Goal: Task Accomplishment & Management: Use online tool/utility

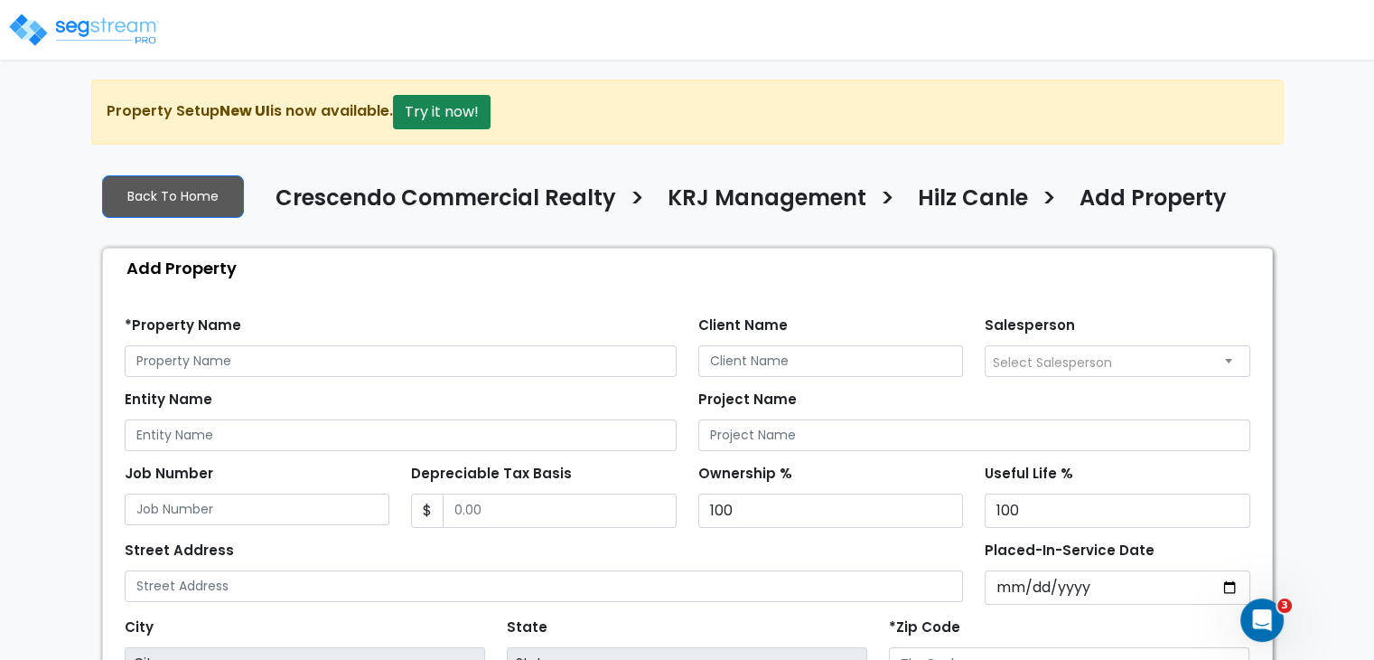
click at [105, 31] on img at bounding box center [84, 30] width 154 height 36
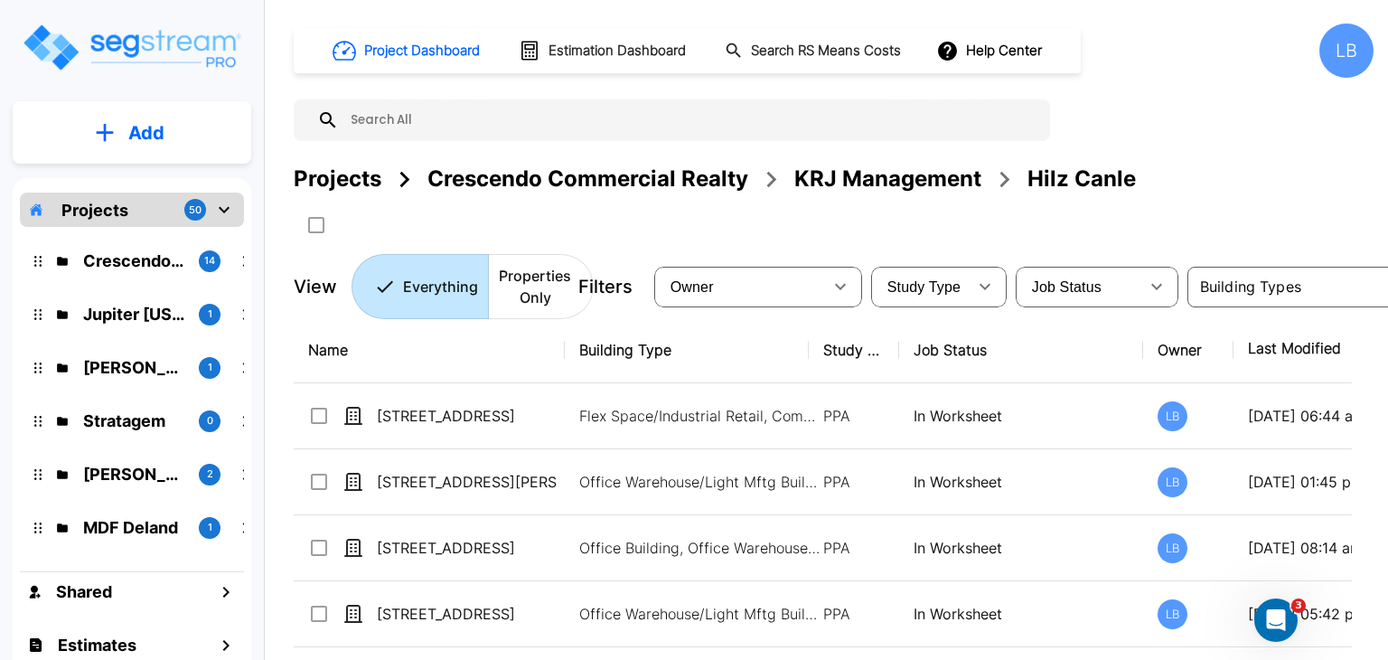
click at [1343, 44] on div "LB" at bounding box center [1346, 50] width 54 height 54
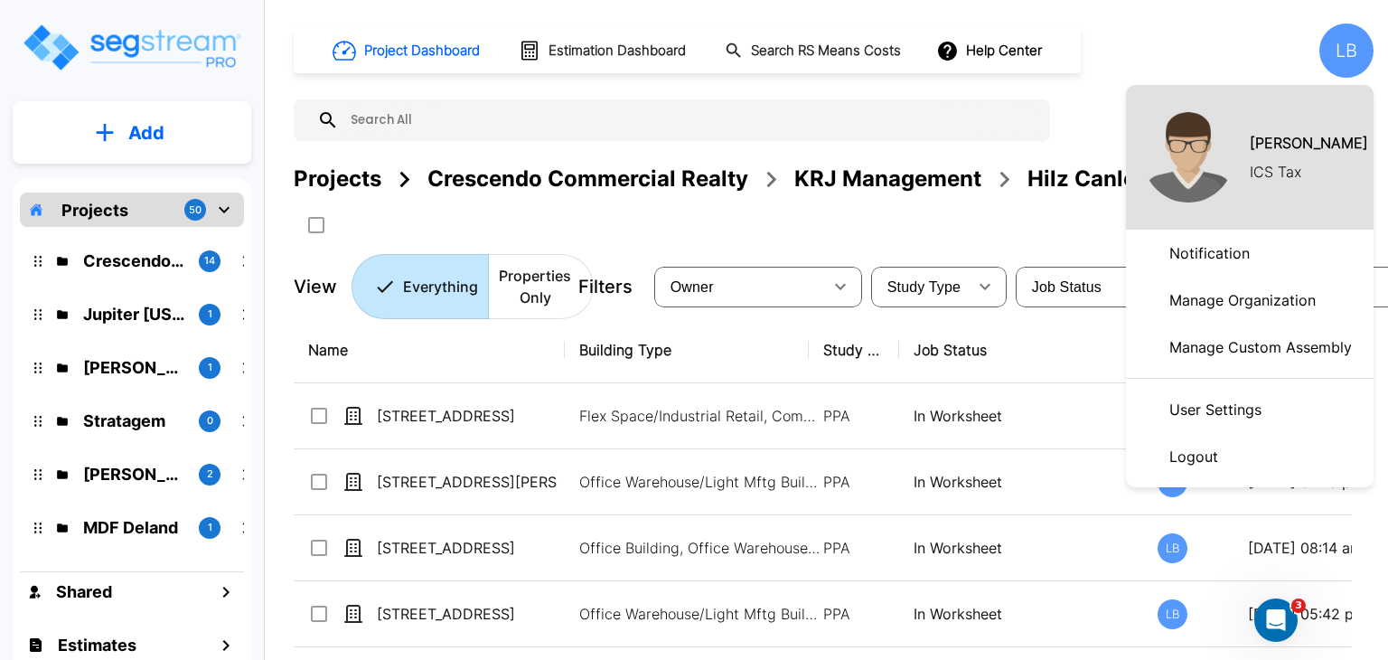
click at [1258, 298] on p "Manage Organization" at bounding box center [1242, 300] width 161 height 36
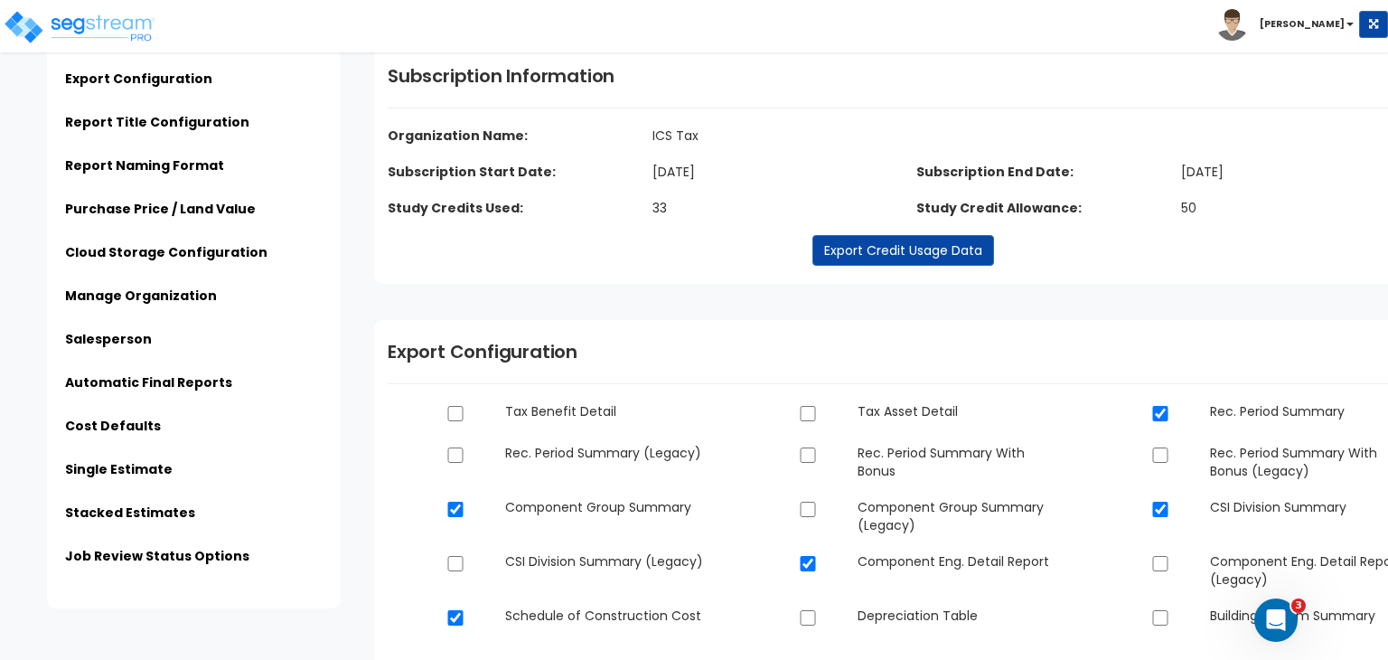
scroll to position [72, 0]
click at [861, 248] on link "Export Credit Usage Data" at bounding box center [903, 249] width 182 height 31
click at [812, 116] on div "Subscription Information Organization Name: ICS Tax Subscription Start Date: Se…" at bounding box center [902, 162] width 1057 height 239
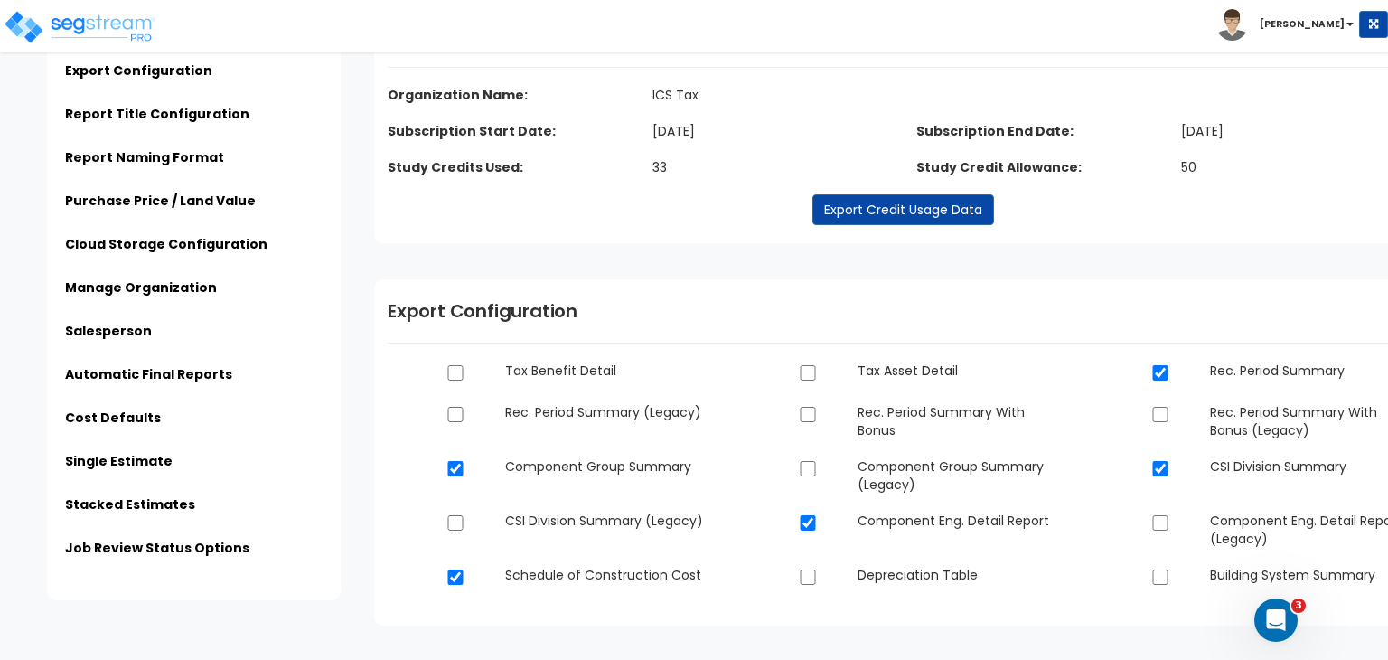
scroll to position [0, 0]
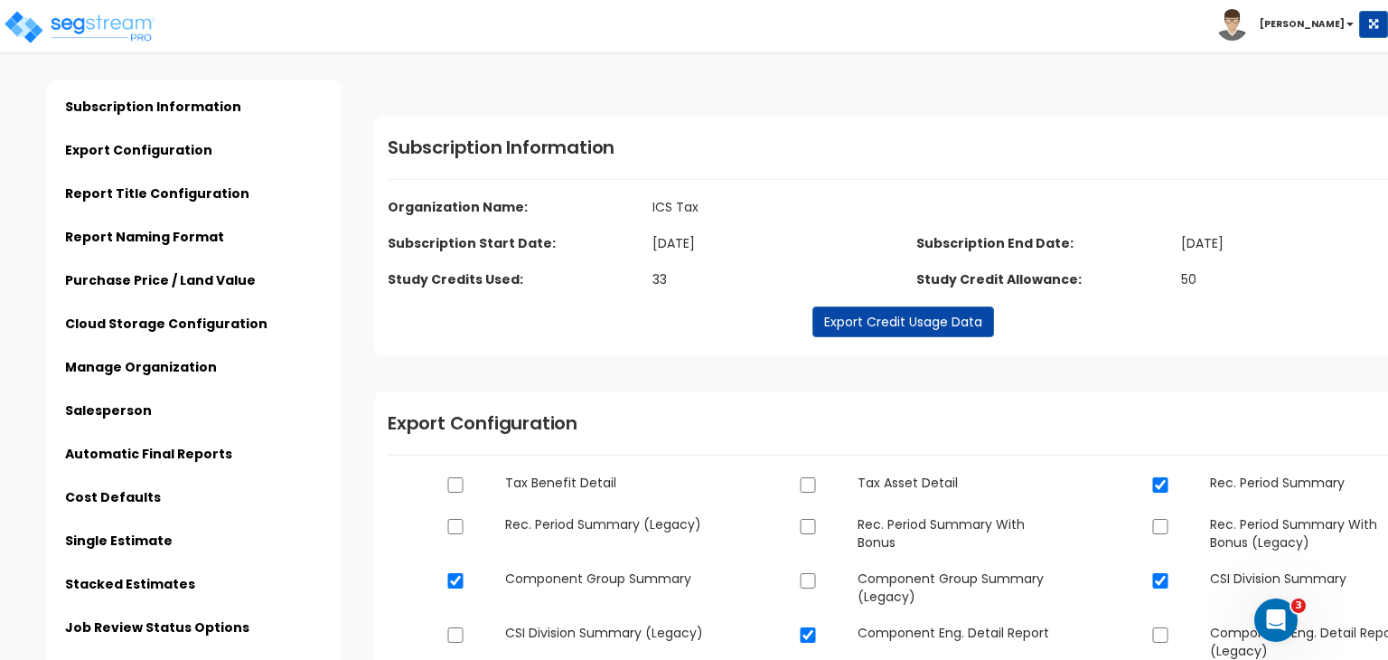
click at [92, 18] on div "Click to return on the top page" at bounding box center [91, 11] width 172 height 23
click at [101, 30] on img at bounding box center [80, 27] width 154 height 36
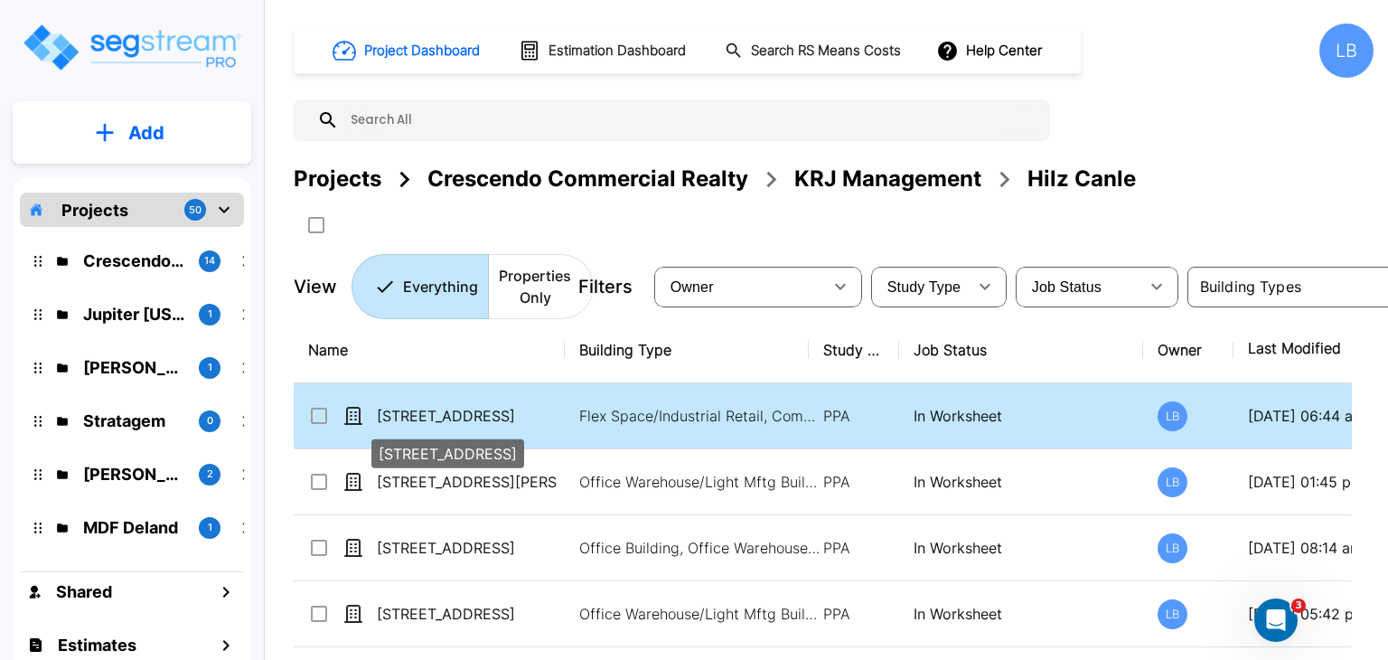
click at [520, 420] on p "[STREET_ADDRESS]" at bounding box center [467, 416] width 181 height 22
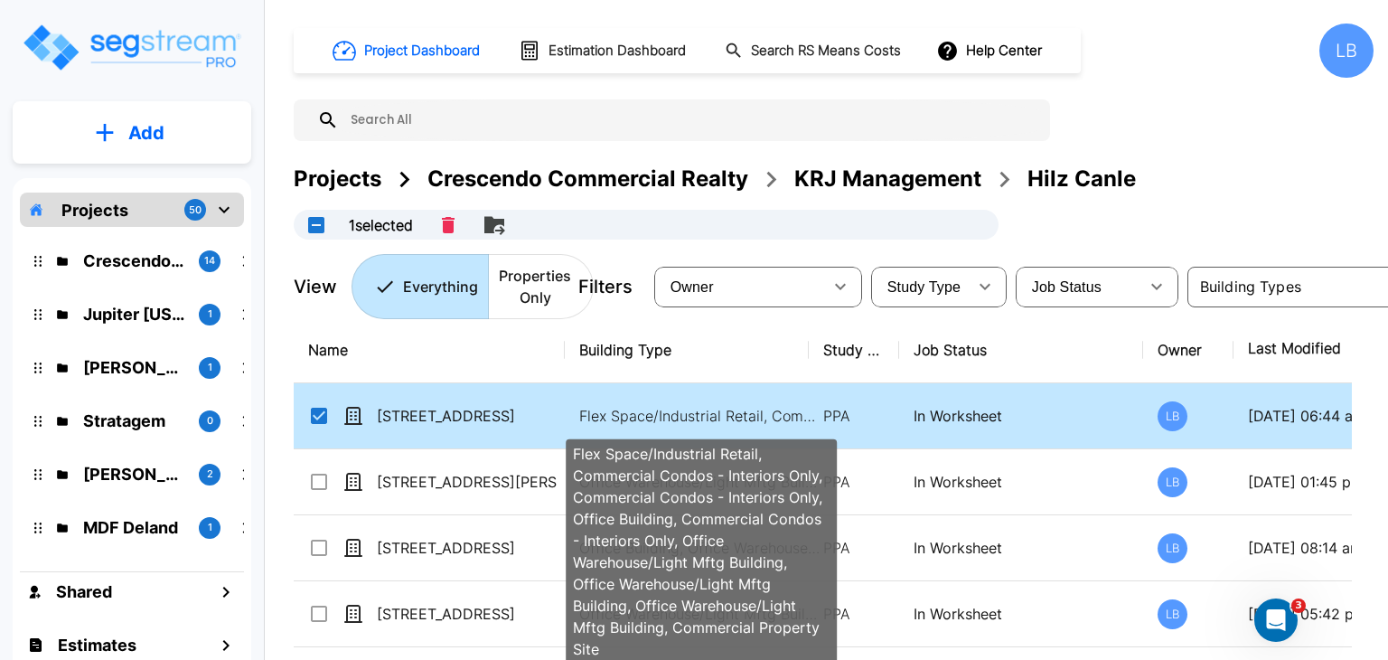
click at [614, 411] on p "Flex Space/Industrial Retail, Commercial Condos - Interiors Only, Commercial Co…" at bounding box center [701, 416] width 244 height 22
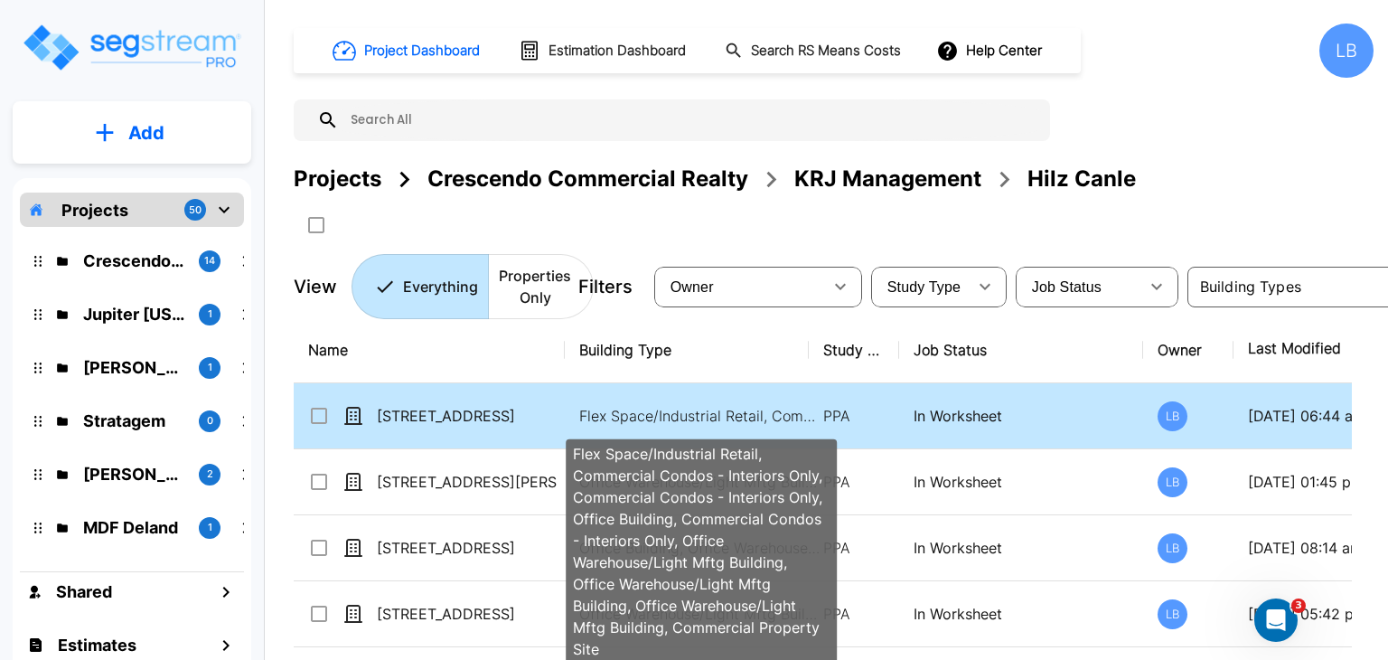
checkbox input "false"
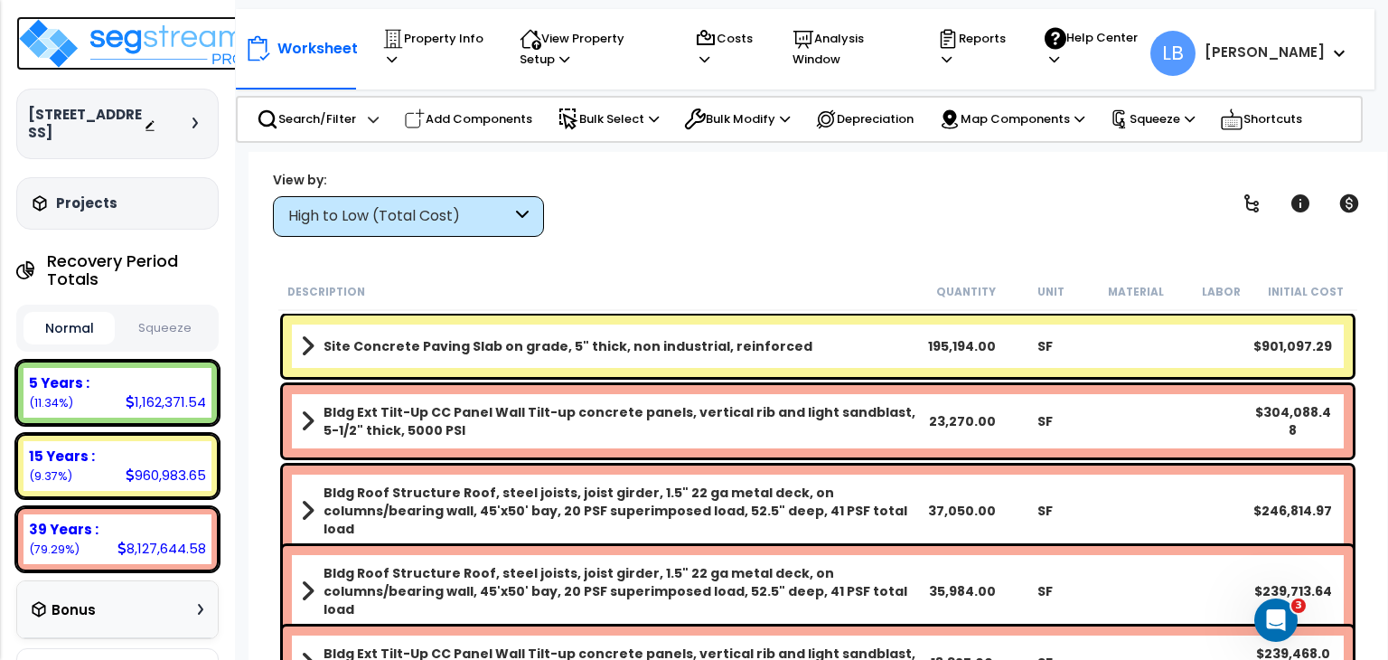
click at [129, 37] on img at bounding box center [133, 43] width 235 height 54
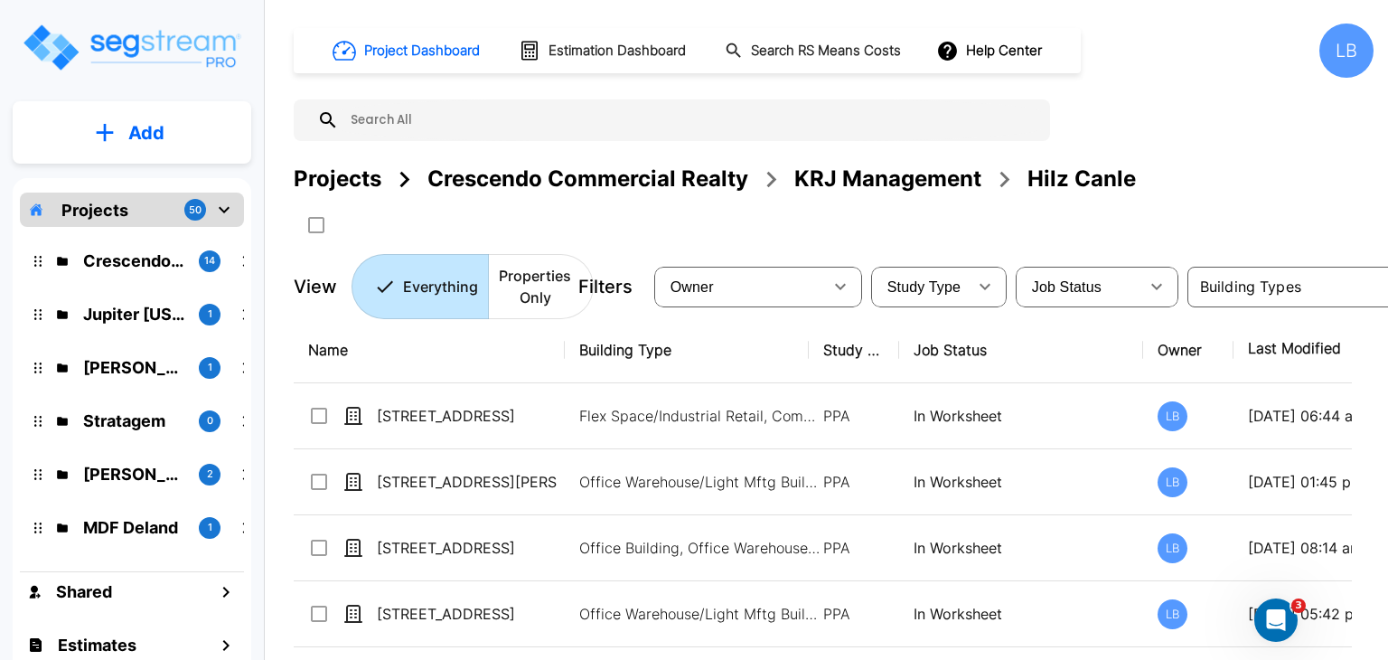
click at [120, 132] on button "Add" at bounding box center [132, 133] width 239 height 52
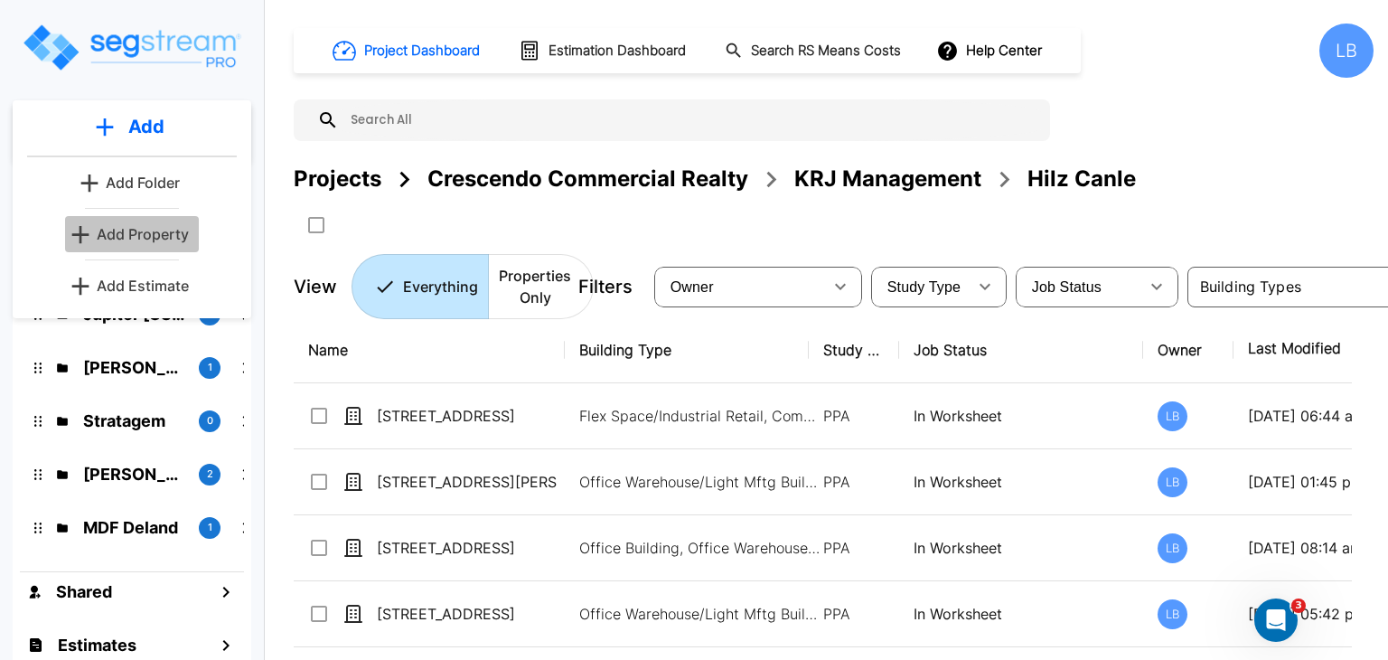
click at [156, 233] on p "Add Property" at bounding box center [143, 234] width 92 height 22
